Goal: Task Accomplishment & Management: Manage account settings

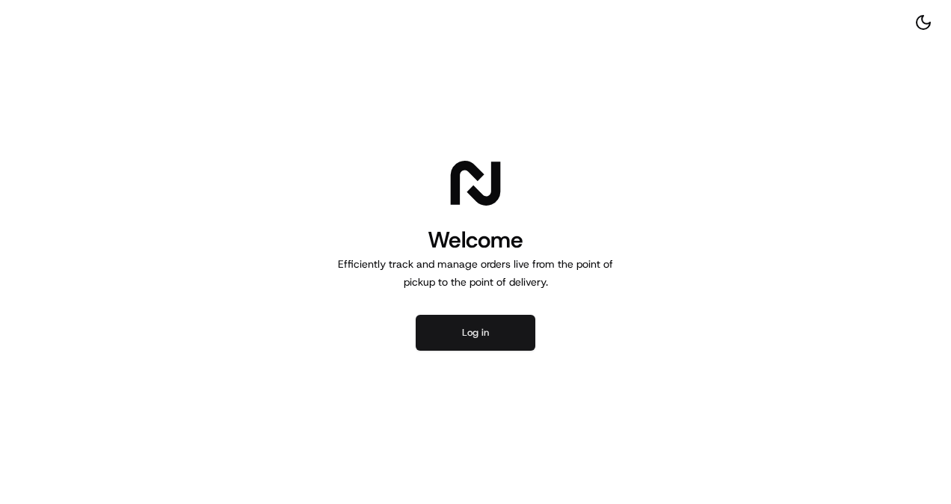
click at [466, 333] on button "Log in" at bounding box center [476, 333] width 120 height 36
